Goal: Information Seeking & Learning: Check status

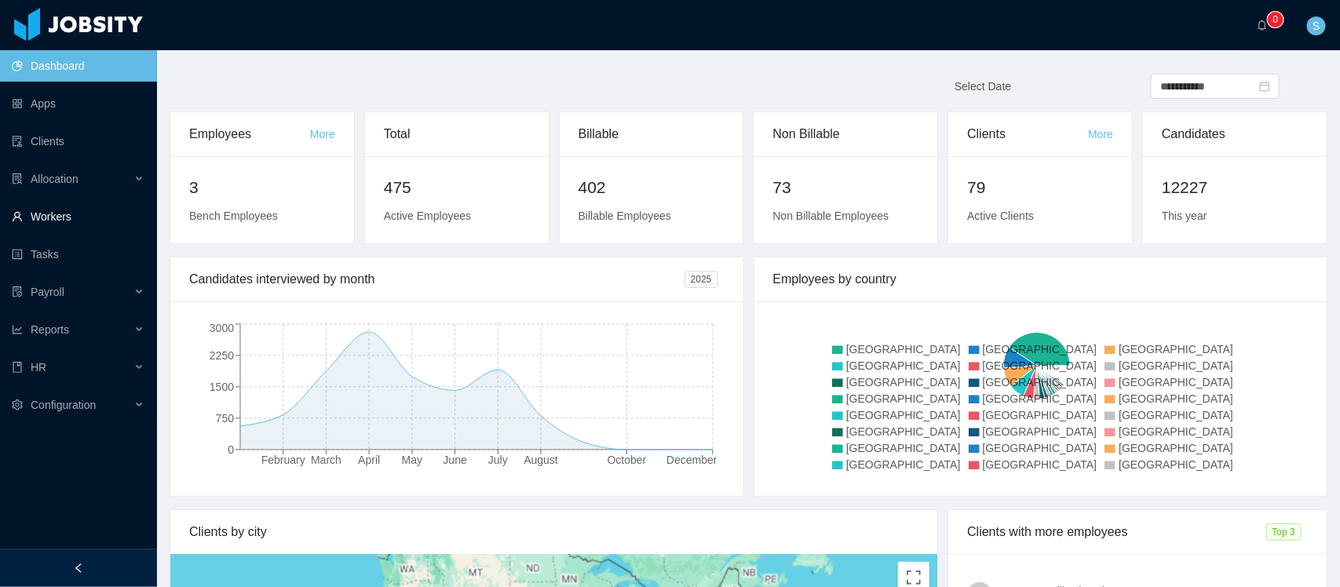
click at [76, 210] on link "Workers" at bounding box center [78, 216] width 133 height 31
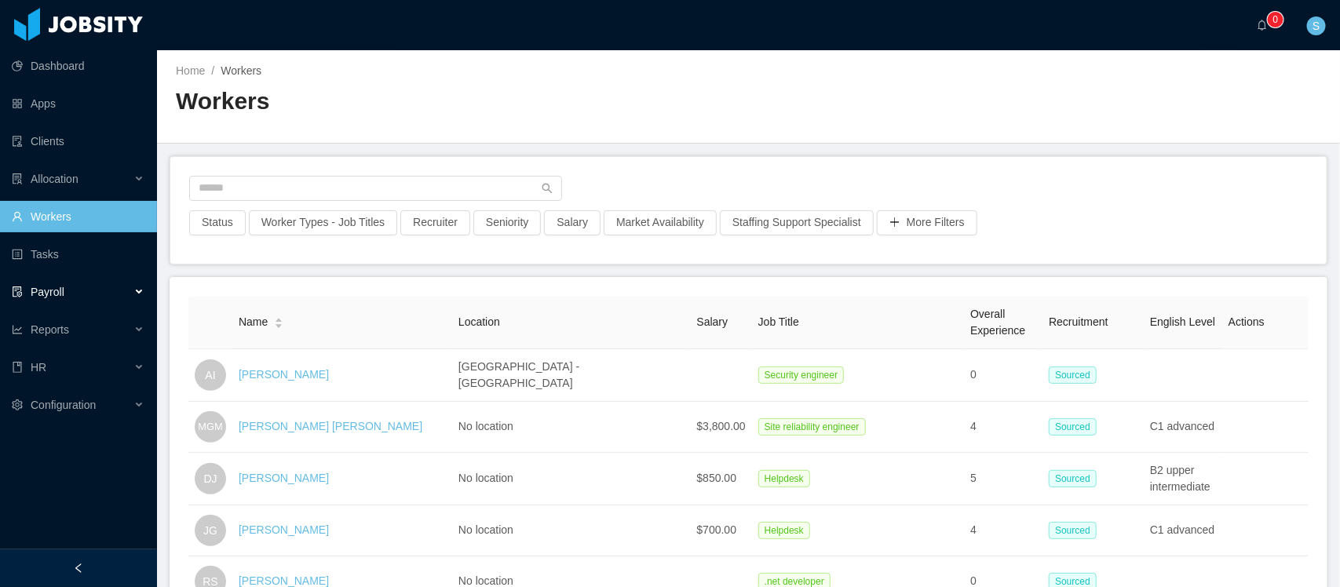
click at [59, 296] on span "Payroll" at bounding box center [48, 292] width 34 height 13
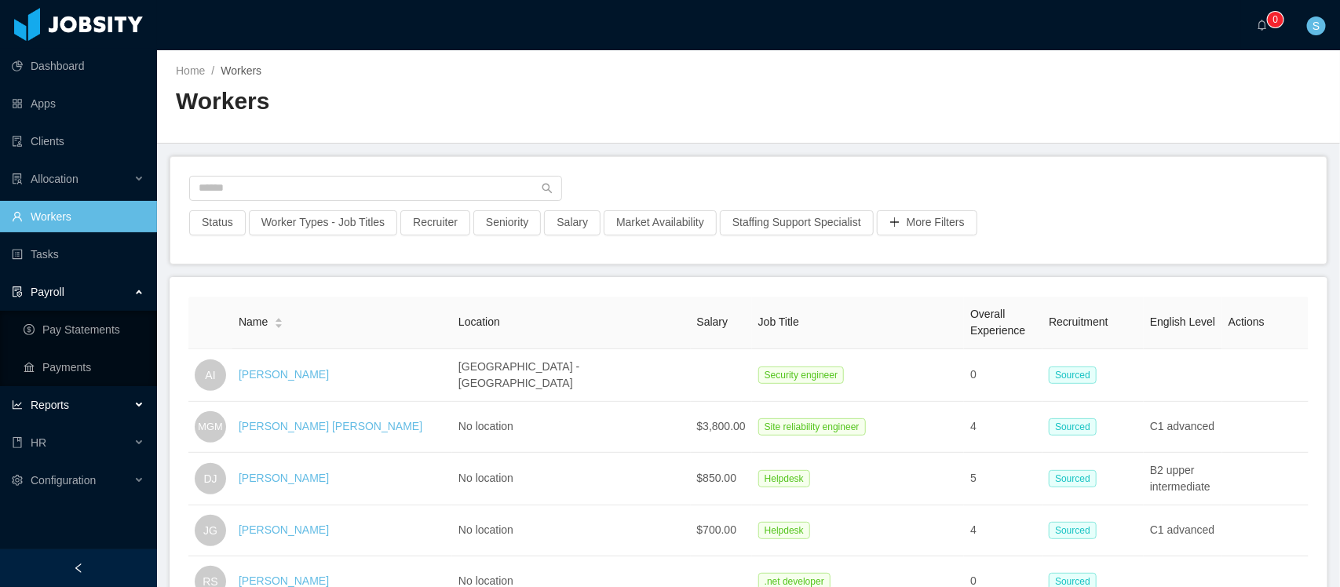
click at [104, 396] on div "Reports" at bounding box center [78, 404] width 157 height 31
click at [93, 432] on link "End Of Month" at bounding box center [84, 442] width 121 height 31
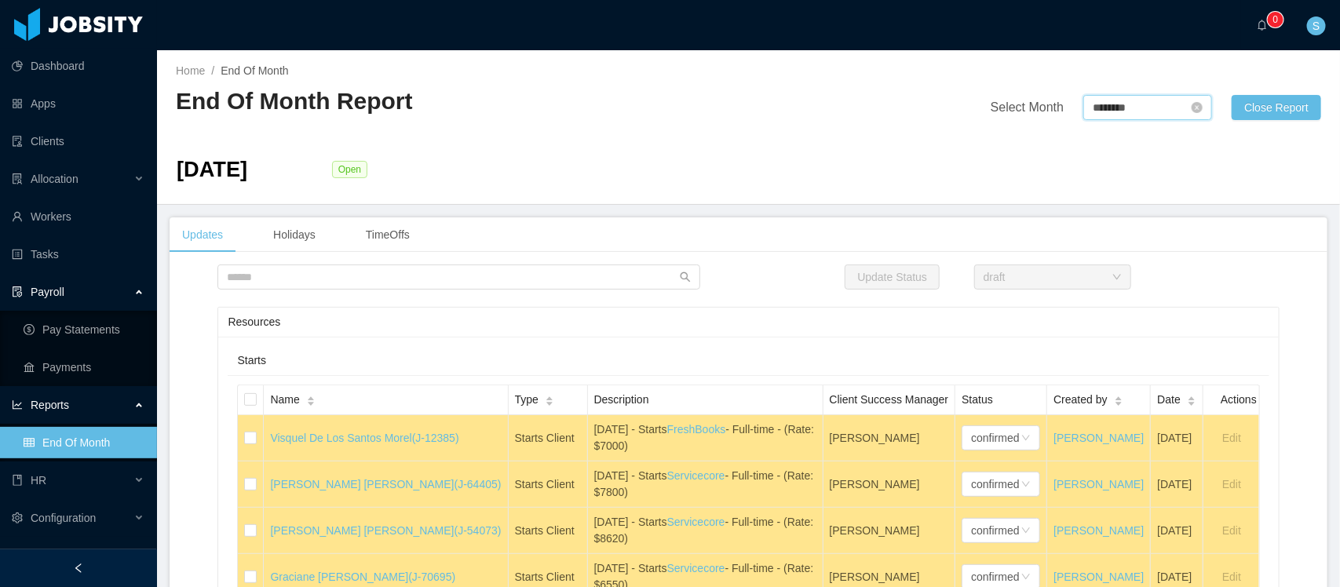
click at [1129, 111] on input "********" at bounding box center [1147, 107] width 129 height 25
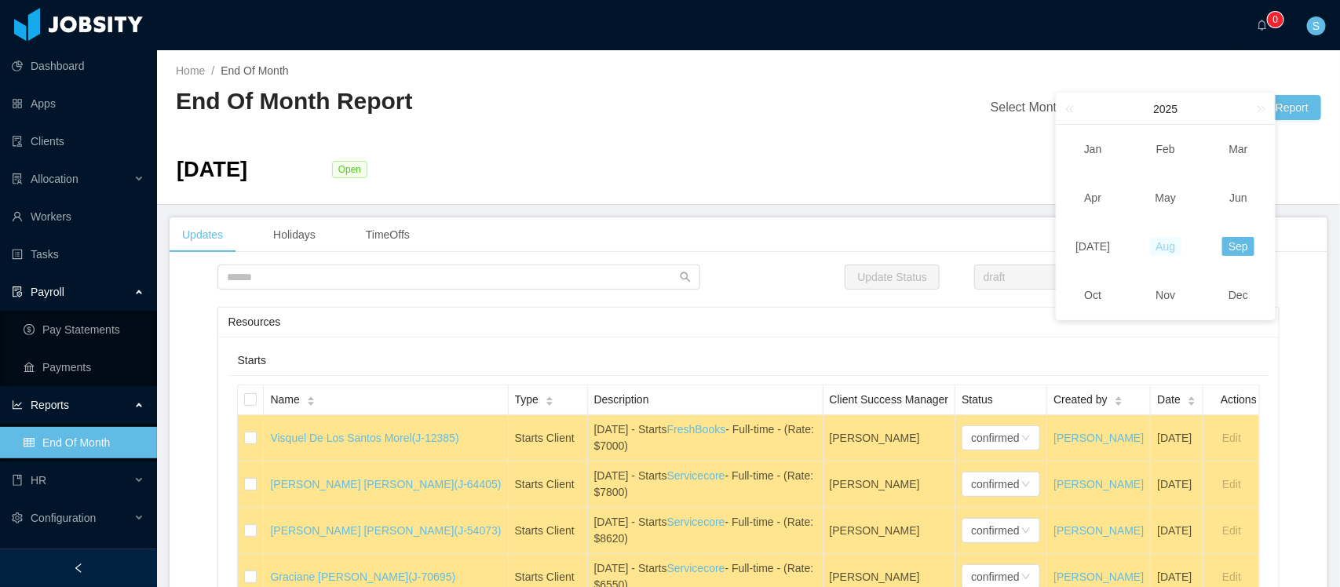
click at [1169, 249] on link "Aug" at bounding box center [1166, 246] width 32 height 19
type input "********"
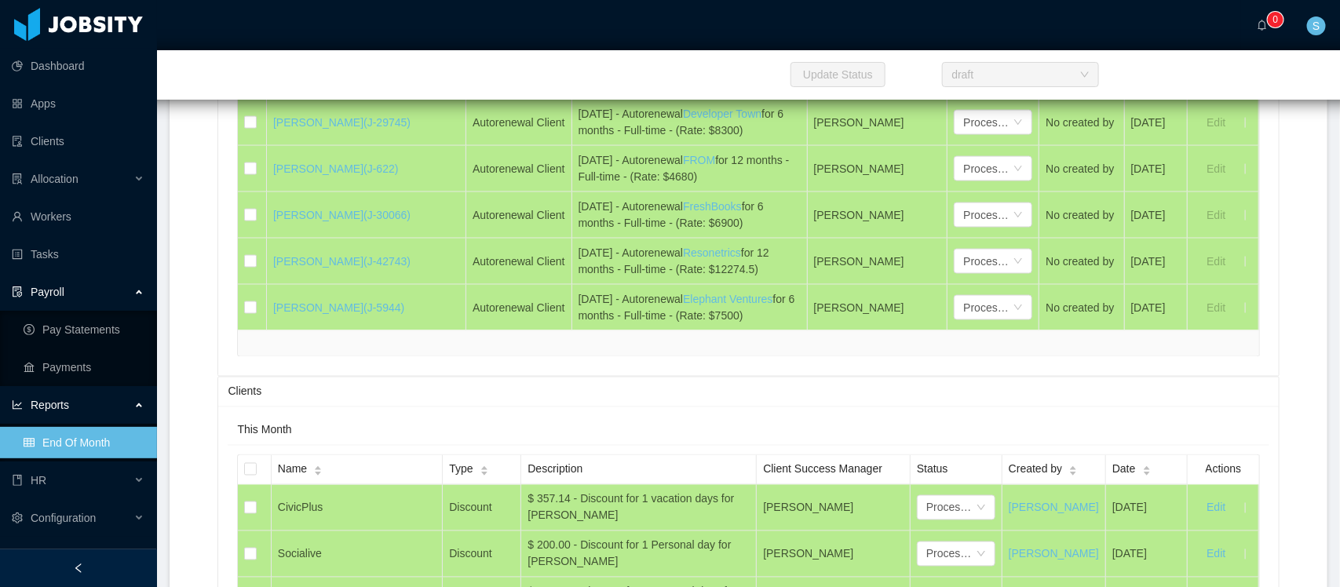
scroll to position [9504, 0]
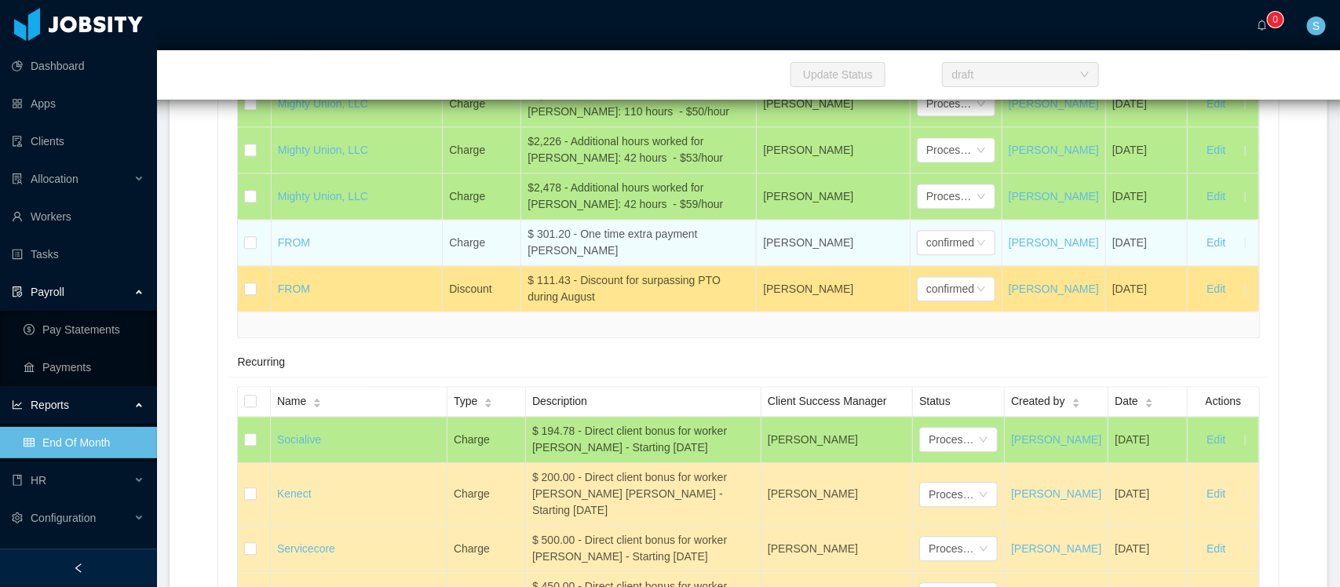
click at [582, 259] on div "$ 301.20 - One time extra payment [PERSON_NAME]" at bounding box center [638, 242] width 222 height 33
click at [565, 259] on div "$ 301.20 - One time extra payment [PERSON_NAME]" at bounding box center [638, 242] width 222 height 33
drag, startPoint x: 560, startPoint y: 300, endPoint x: 512, endPoint y: 284, distance: 50.4
click at [512, 266] on tr "FROM Charge $ 301.20 - One time extra payment [PERSON_NAME] [PERSON_NAME] confi…" at bounding box center [748, 243] width 1020 height 46
copy tr "$ 301.20 - One time extra payment [PERSON_NAME]"
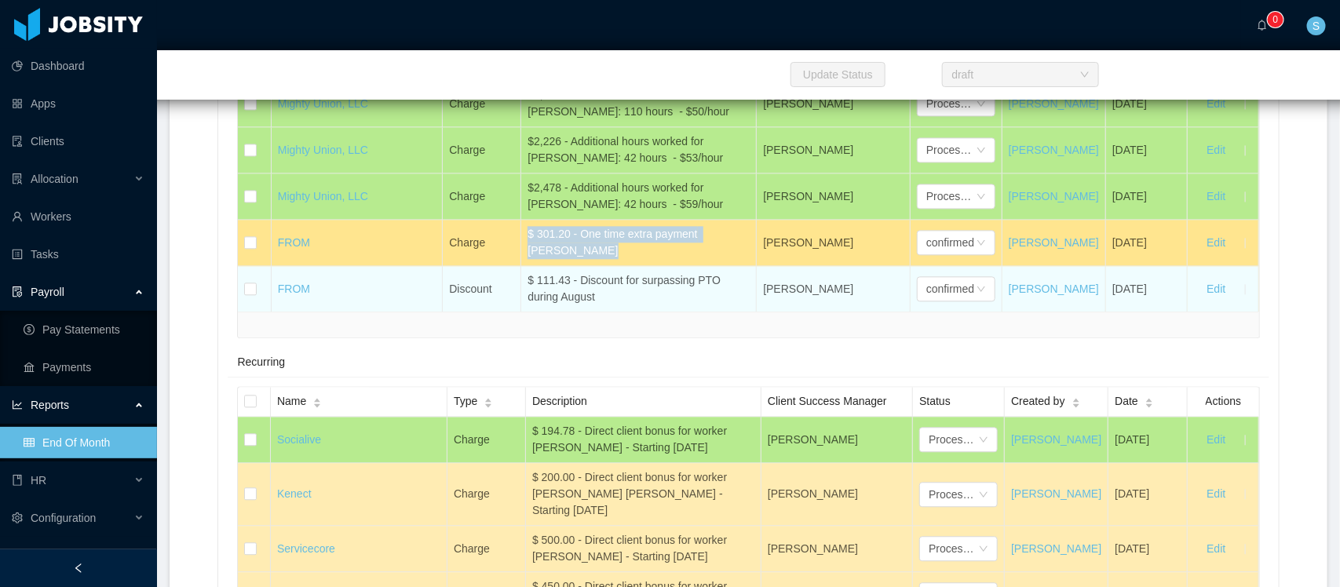
click at [597, 305] on div "$ 111.43 - Discount for surpassing PTO during August" at bounding box center [638, 288] width 222 height 33
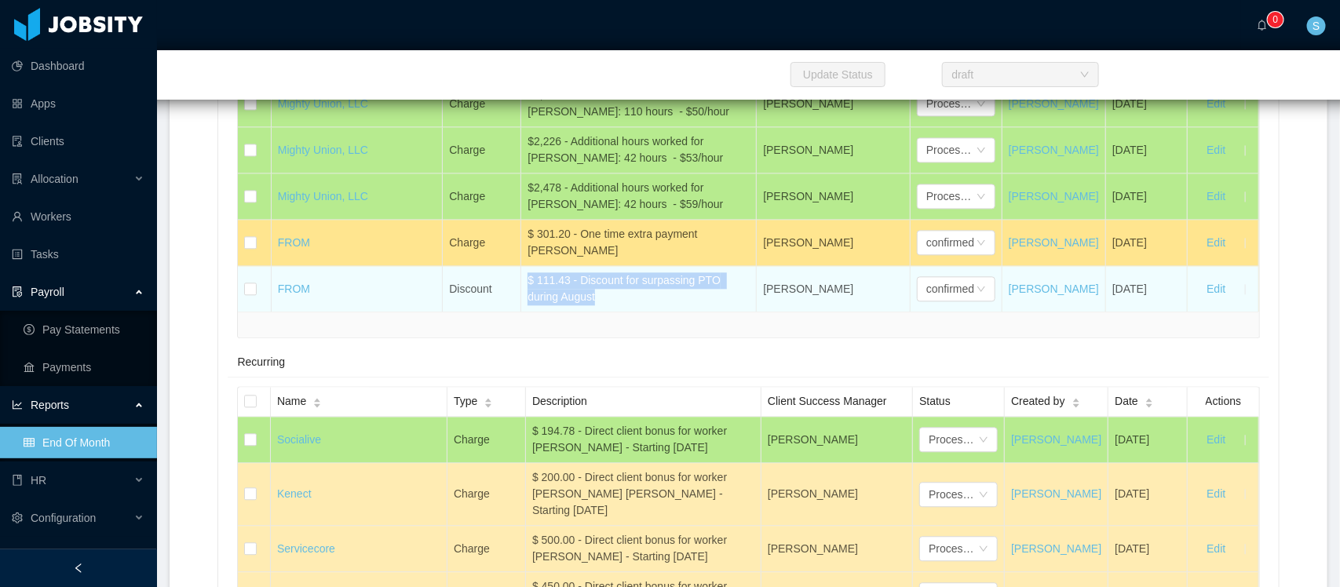
copy div "$ 111.43 - Discount for surpassing PTO during August"
click at [601, 305] on div "$ 111.43 - Discount for surpassing PTO during August" at bounding box center [638, 288] width 222 height 33
drag, startPoint x: 600, startPoint y: 354, endPoint x: 519, endPoint y: 336, distance: 83.6
click at [521, 312] on td "$ 111.43 - Discount for surpassing PTO during August" at bounding box center [638, 289] width 235 height 46
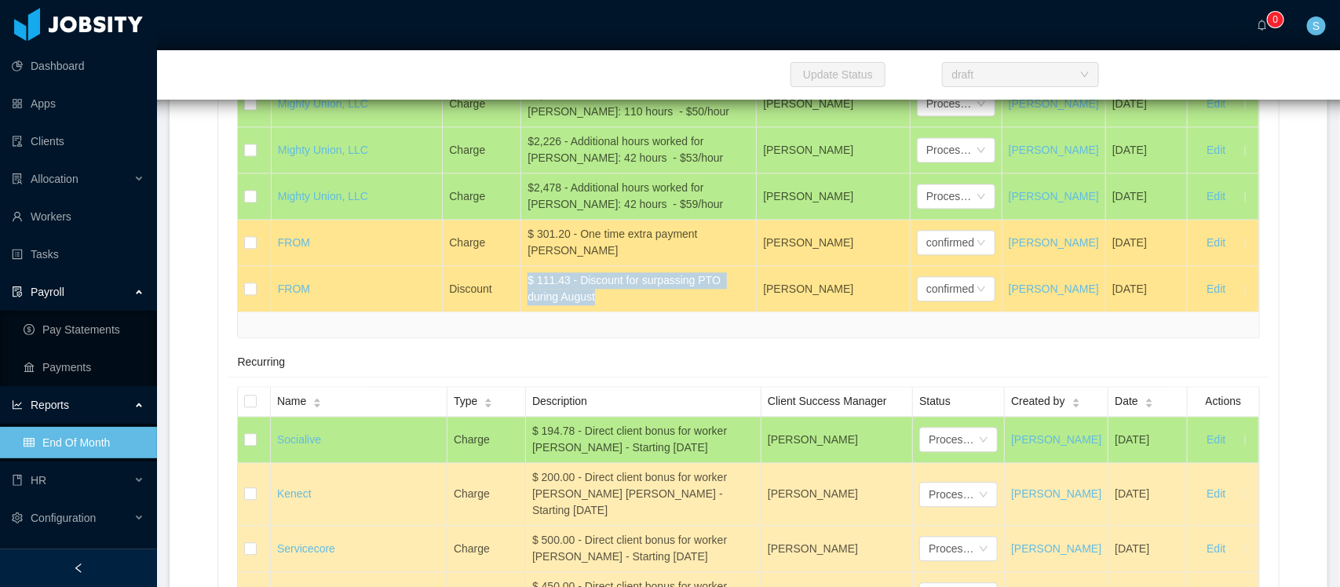
copy div "$ 111.43 - Discount for surpassing PTO during August"
